Goal: Transaction & Acquisition: Purchase product/service

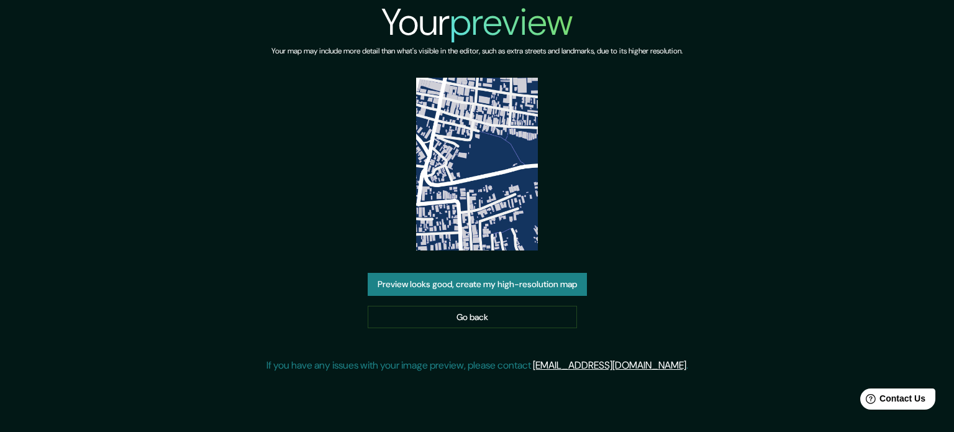
click at [498, 288] on button "Preview looks good, create my high-resolution map" at bounding box center [477, 284] width 219 height 23
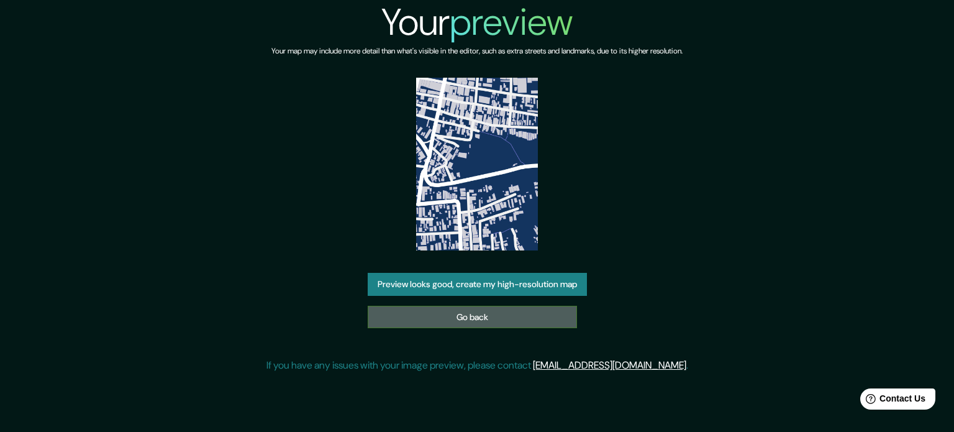
click at [418, 319] on link "Go back" at bounding box center [472, 317] width 209 height 23
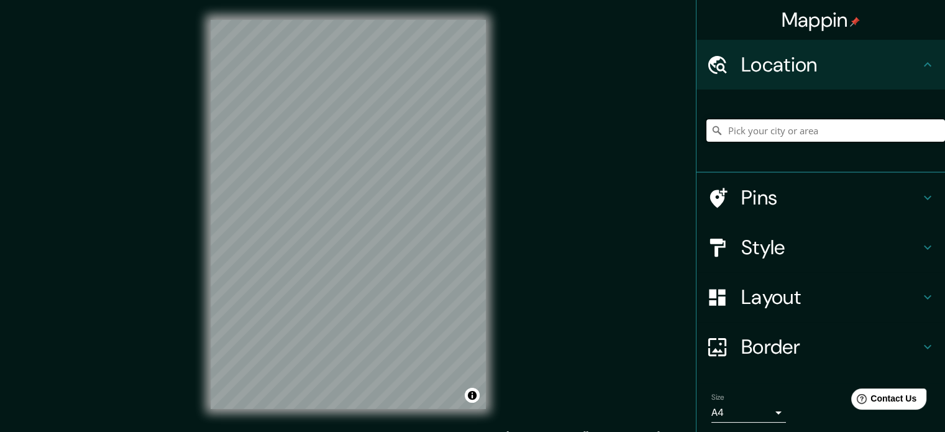
click at [718, 129] on input "Pick your city or area" at bounding box center [825, 130] width 239 height 22
paste input "WV6R+R62, [GEOGRAPHIC_DATA]"
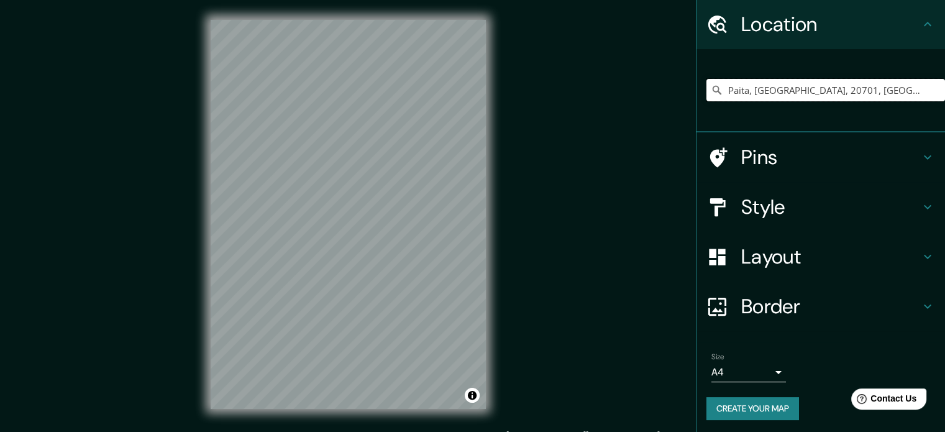
scroll to position [42, 0]
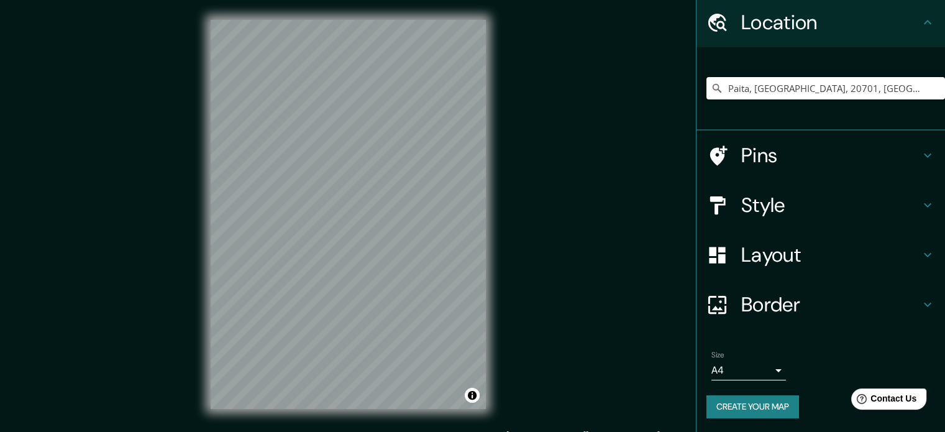
type input "Paita, [GEOGRAPHIC_DATA], 20701, [GEOGRAPHIC_DATA]"
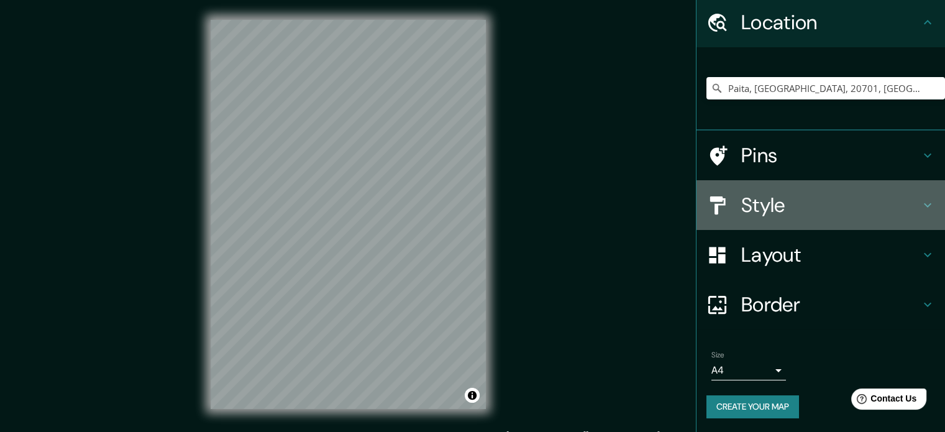
click at [763, 201] on h4 "Style" at bounding box center [830, 205] width 179 height 25
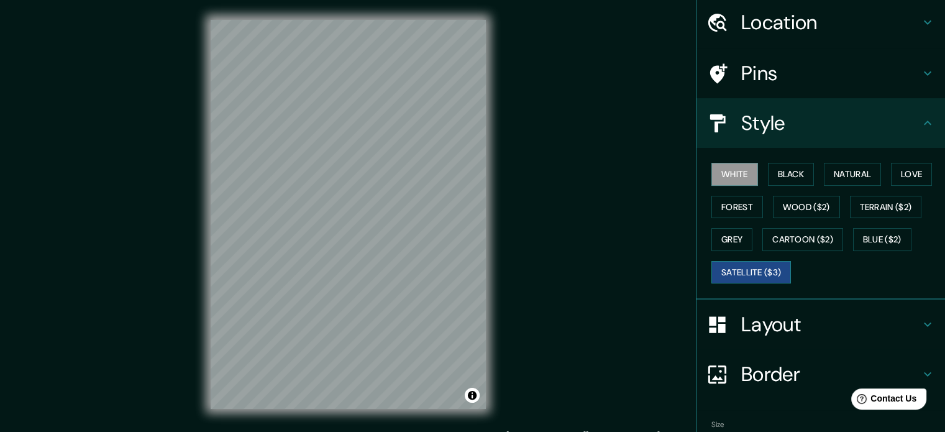
click at [729, 273] on button "Satellite ($3)" at bounding box center [751, 272] width 80 height 23
click at [889, 238] on button "Blue ($2)" at bounding box center [882, 239] width 58 height 23
click at [714, 173] on button "White" at bounding box center [734, 174] width 47 height 23
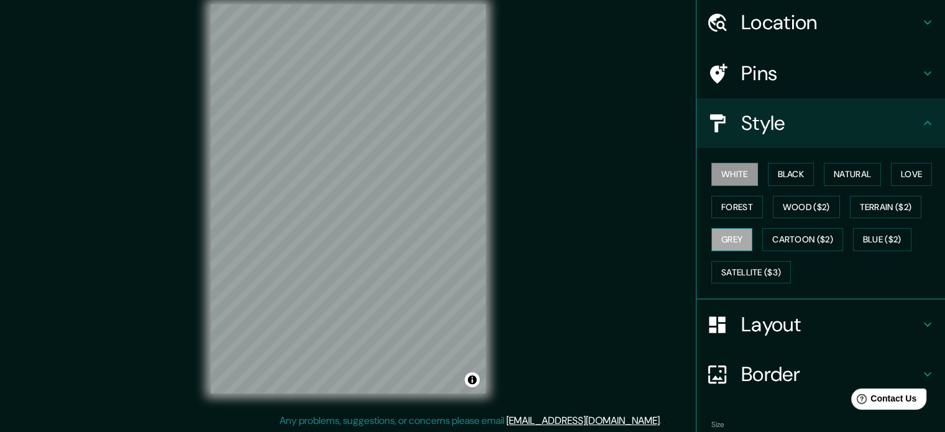
scroll to position [16, 0]
click at [730, 240] on button "Grey" at bounding box center [731, 239] width 41 height 23
click at [766, 266] on button "Satellite ($3)" at bounding box center [751, 272] width 80 height 23
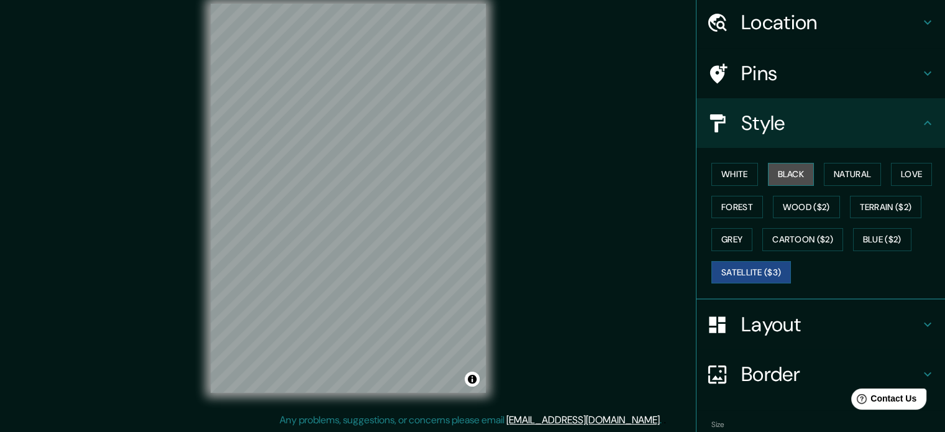
click at [771, 170] on button "Black" at bounding box center [791, 174] width 47 height 23
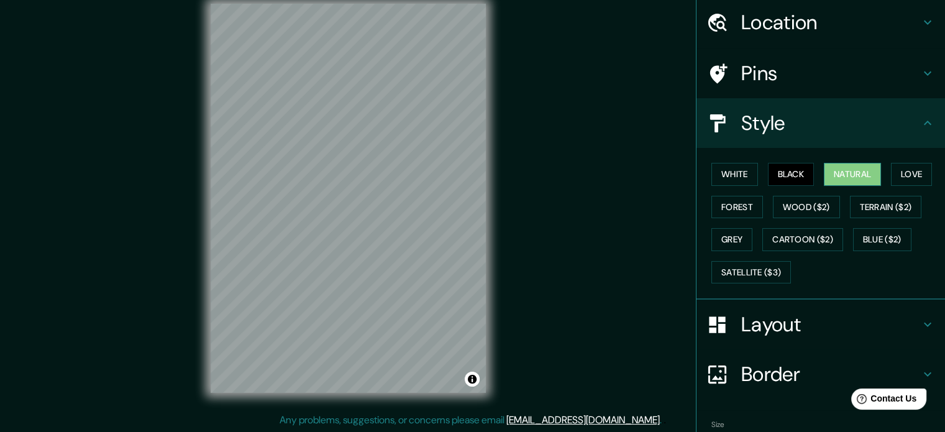
click at [832, 171] on button "Natural" at bounding box center [852, 174] width 57 height 23
click at [899, 168] on button "Love" at bounding box center [911, 174] width 41 height 23
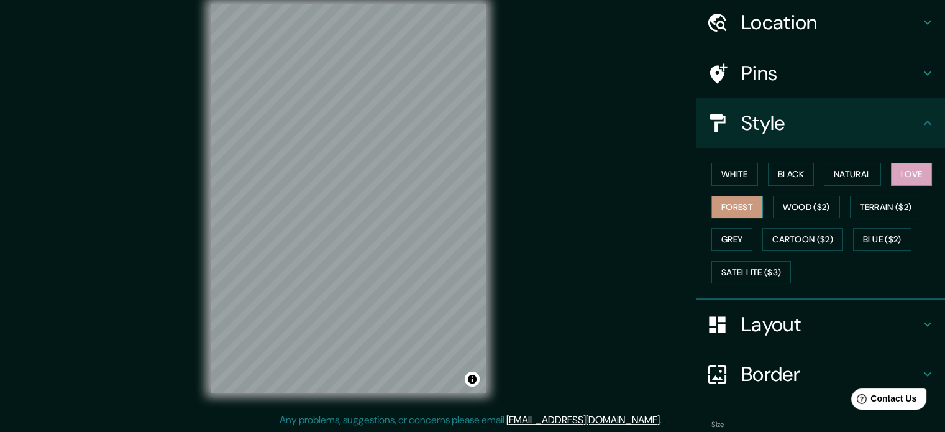
click at [730, 212] on button "Forest" at bounding box center [737, 207] width 52 height 23
click at [724, 237] on button "Grey" at bounding box center [731, 239] width 41 height 23
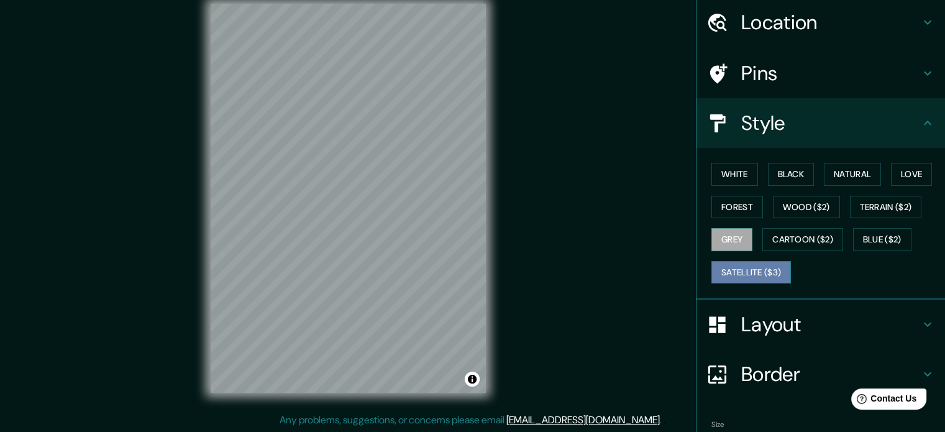
click at [760, 266] on button "Satellite ($3)" at bounding box center [751, 272] width 80 height 23
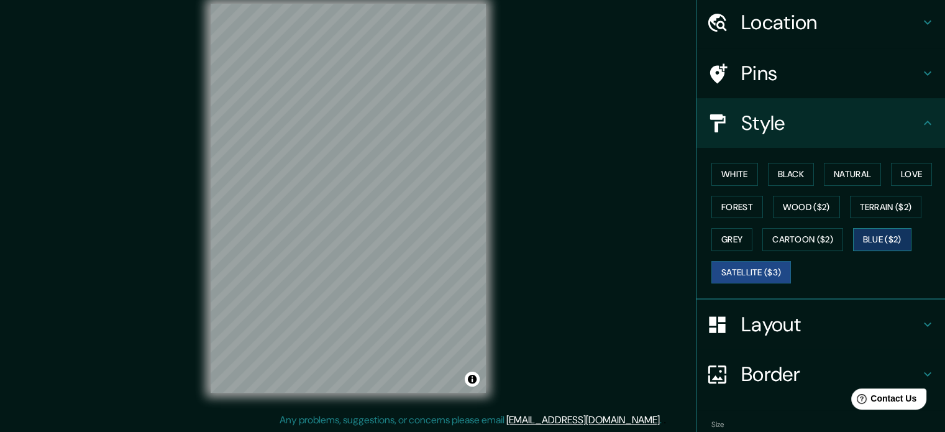
click at [866, 231] on button "Blue ($2)" at bounding box center [882, 239] width 58 height 23
click at [750, 265] on button "Satellite ($3)" at bounding box center [751, 272] width 80 height 23
click at [872, 231] on button "Blue ($2)" at bounding box center [882, 239] width 58 height 23
click at [753, 270] on button "Satellite ($3)" at bounding box center [751, 272] width 80 height 23
click at [888, 241] on button "Blue ($2)" at bounding box center [882, 239] width 58 height 23
